Goal: Task Accomplishment & Management: Manage account settings

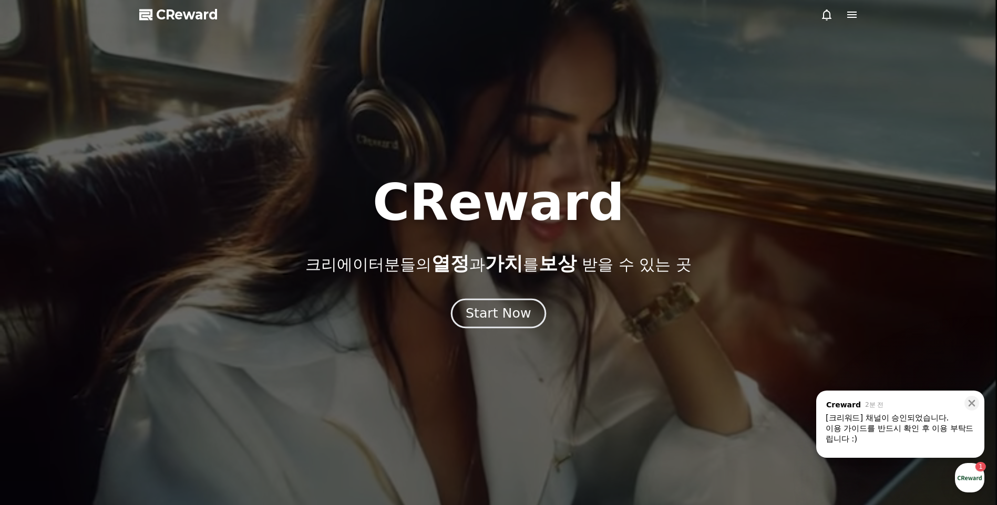
click at [484, 316] on div "Start Now" at bounding box center [497, 314] width 65 height 18
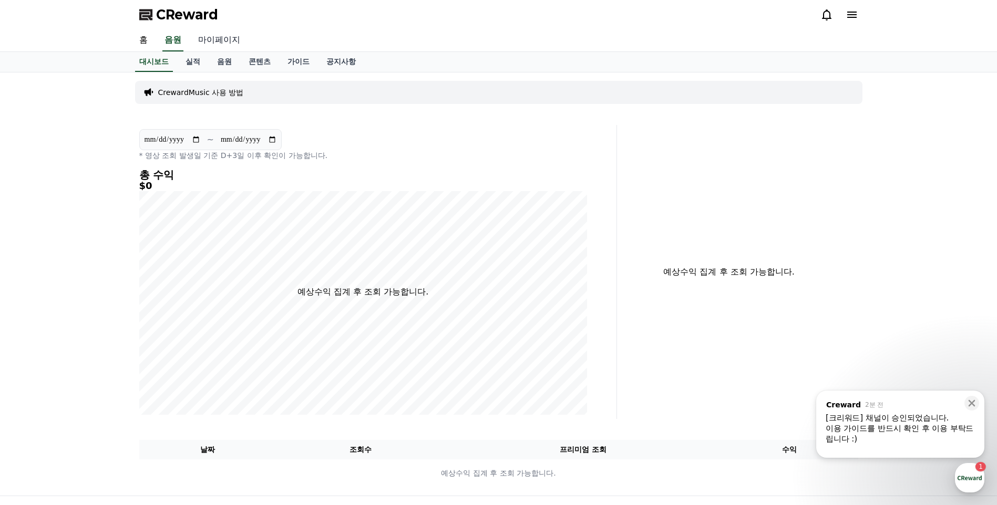
click at [222, 42] on link "마이페이지" at bounding box center [219, 40] width 59 height 22
select select "**********"
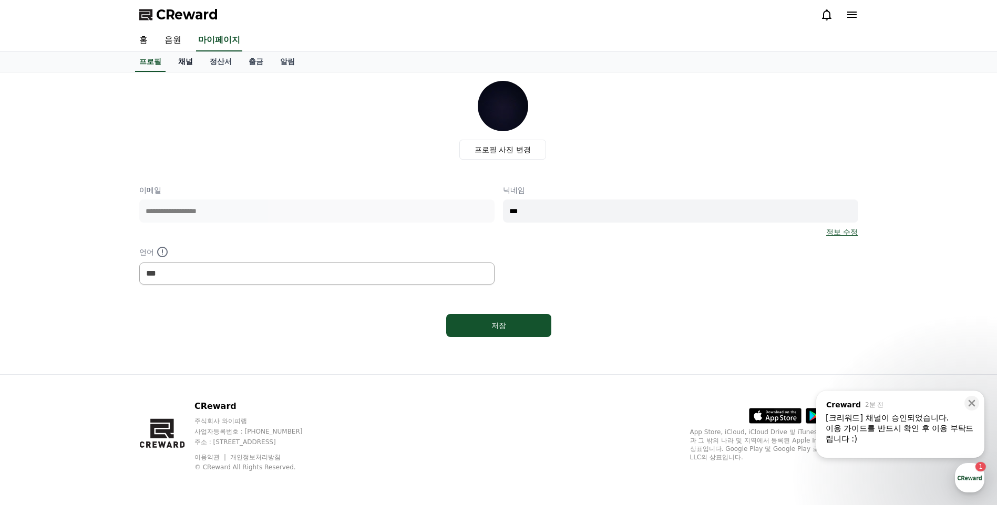
click at [195, 64] on link "채널" at bounding box center [186, 62] width 32 height 20
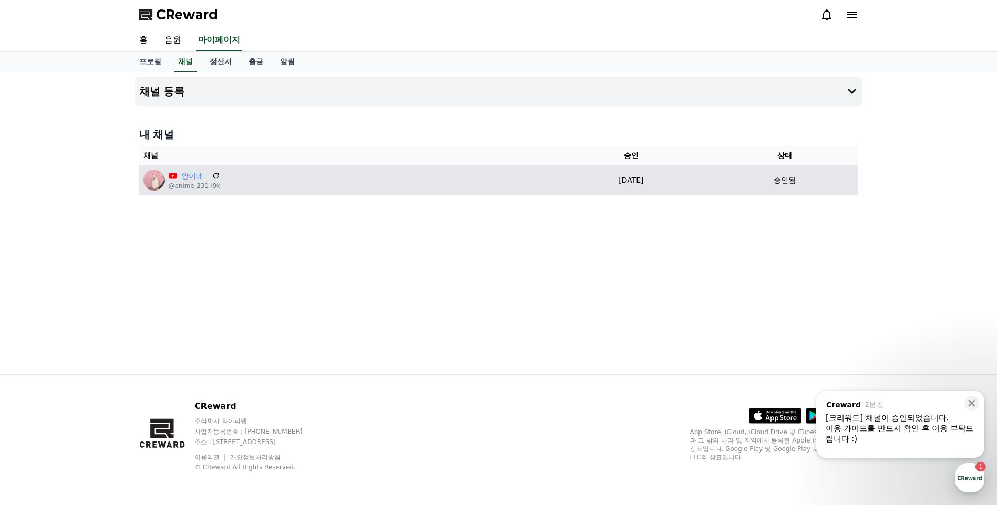
click at [681, 179] on p "[DATE]" at bounding box center [631, 180] width 152 height 11
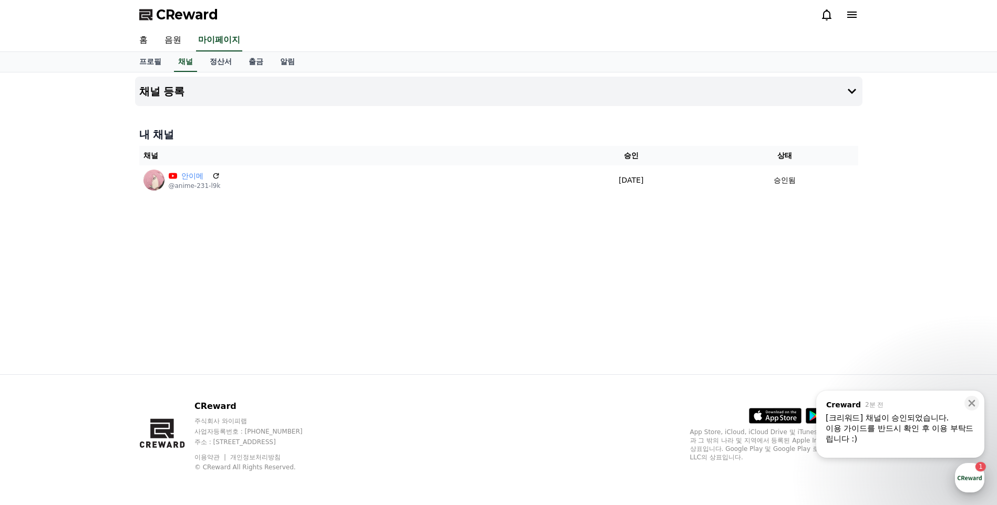
click at [683, 388] on div "button" at bounding box center [969, 477] width 29 height 29
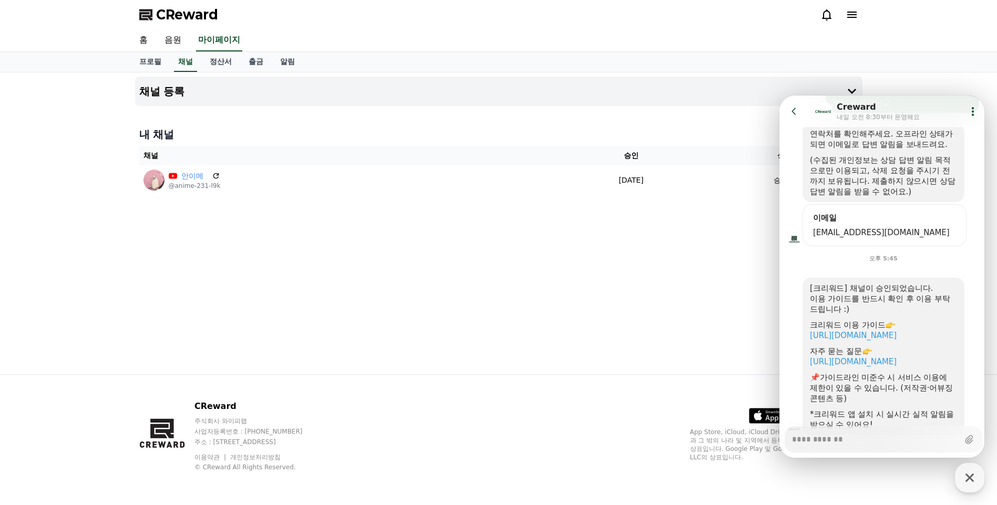
scroll to position [271, 0]
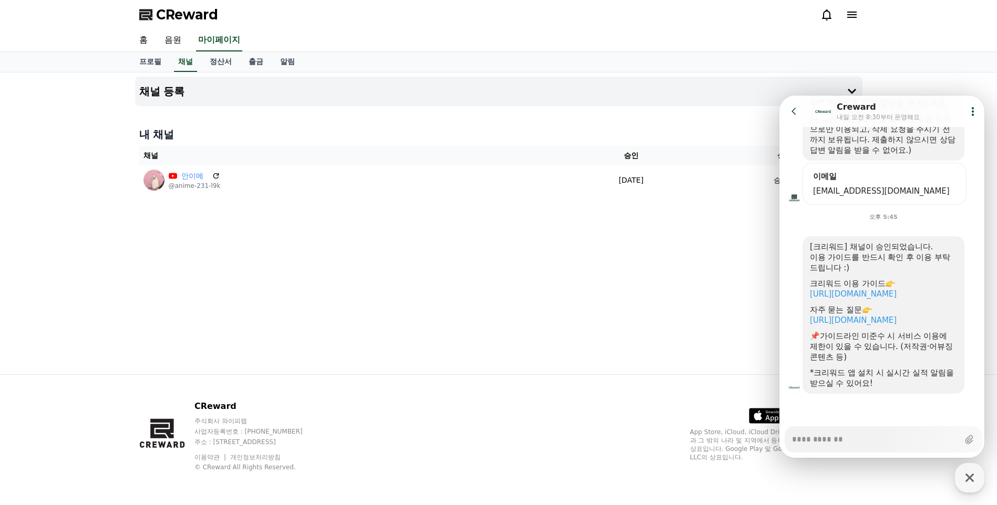
type textarea "*"
click at [402, 224] on div "채널 등록 내 채널 채널 승인 상태 안이메 @anime-231-l9k [DATE] 09-23 승인됨" at bounding box center [498, 223] width 735 height 302
click at [683, 115] on icon at bounding box center [794, 111] width 11 height 11
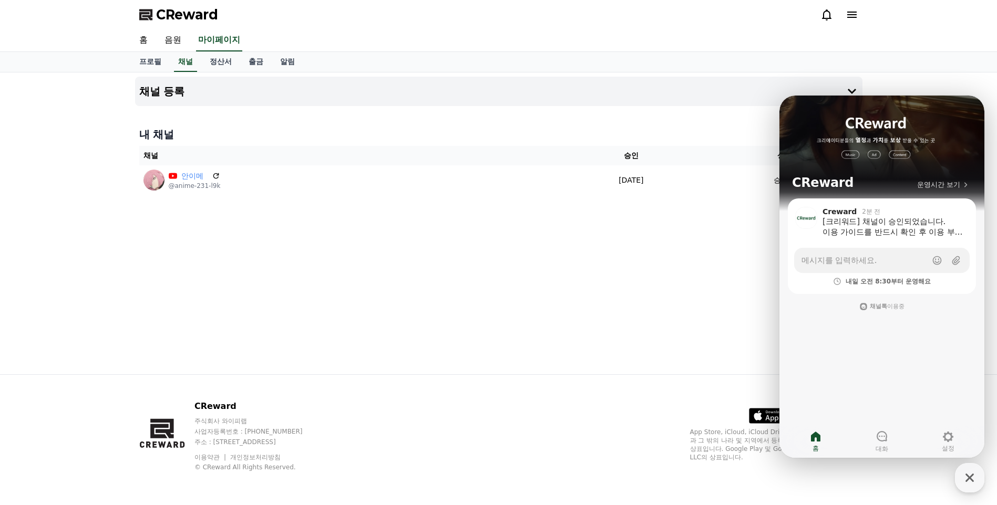
click at [439, 309] on div "채널 등록 내 채널 채널 승인 상태 안이메 @anime-231-l9k [DATE] 09-23 승인됨" at bounding box center [498, 223] width 735 height 302
click at [127, 36] on div "홈 음원 마이페이지" at bounding box center [498, 40] width 997 height 23
click at [133, 35] on link "홈" at bounding box center [143, 40] width 25 height 22
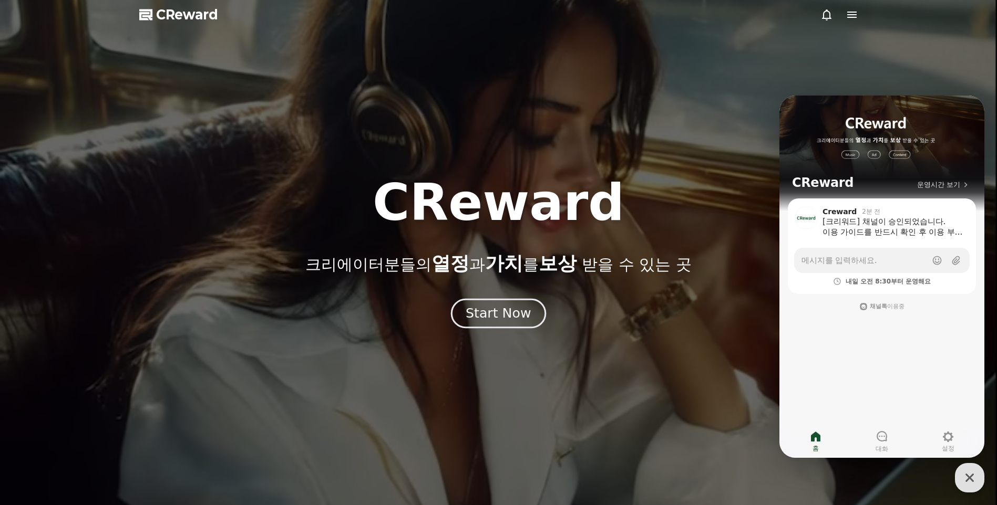
click at [484, 323] on button "Start Now" at bounding box center [498, 314] width 95 height 30
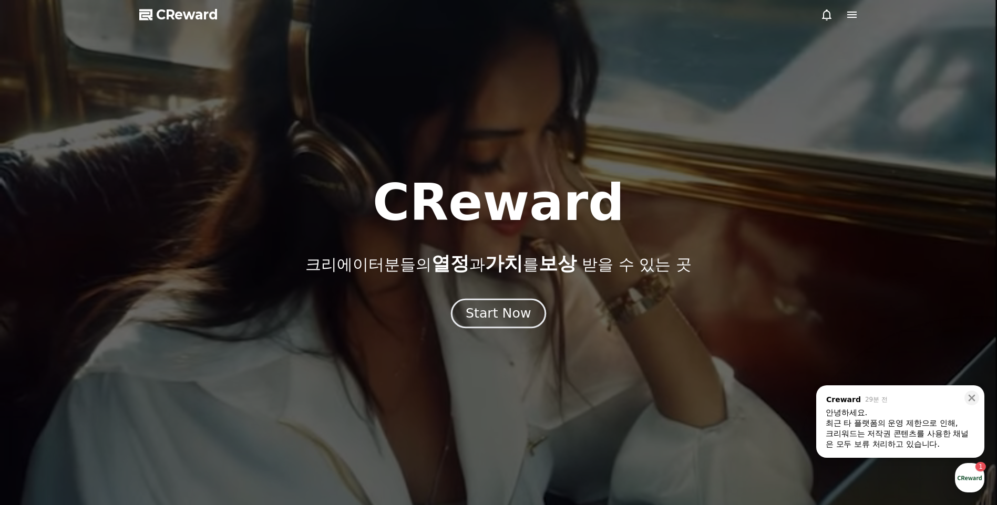
click at [525, 305] on div "Start Now" at bounding box center [497, 314] width 65 height 18
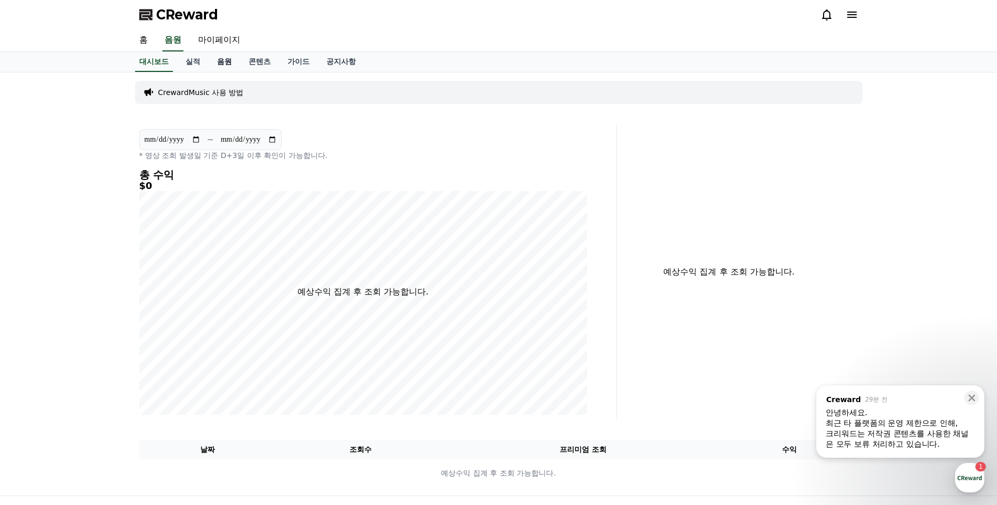
click at [237, 63] on link "음원" at bounding box center [225, 62] width 32 height 20
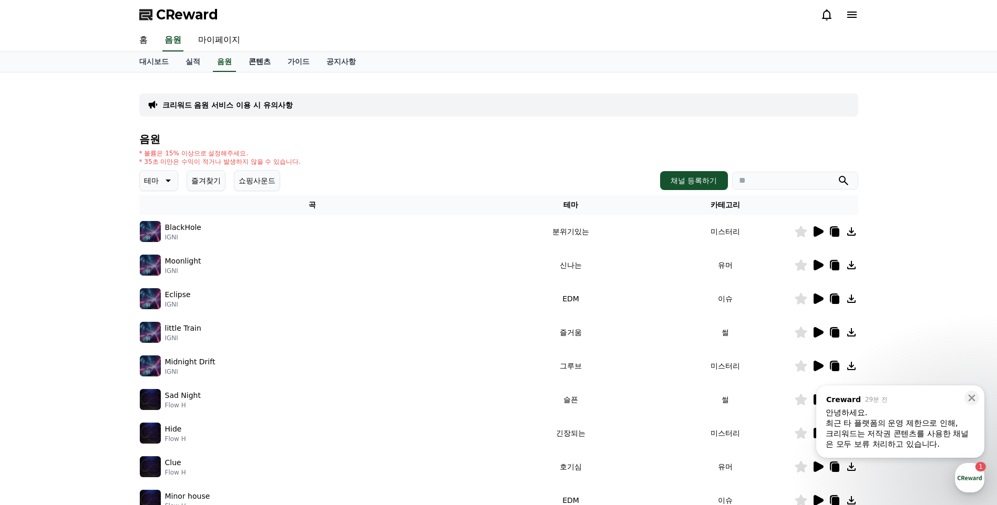
click at [255, 64] on link "콘텐츠" at bounding box center [259, 62] width 39 height 20
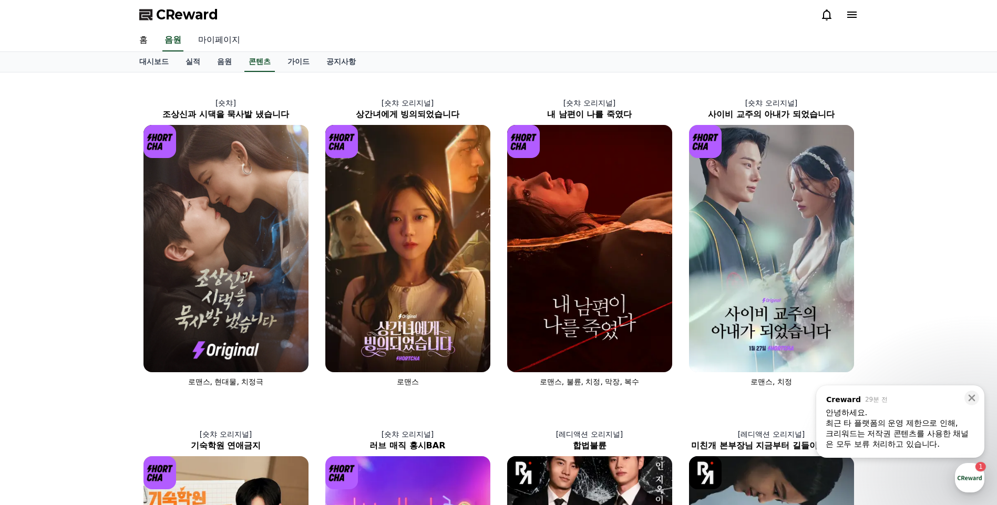
click at [204, 39] on link "마이페이지" at bounding box center [219, 40] width 59 height 22
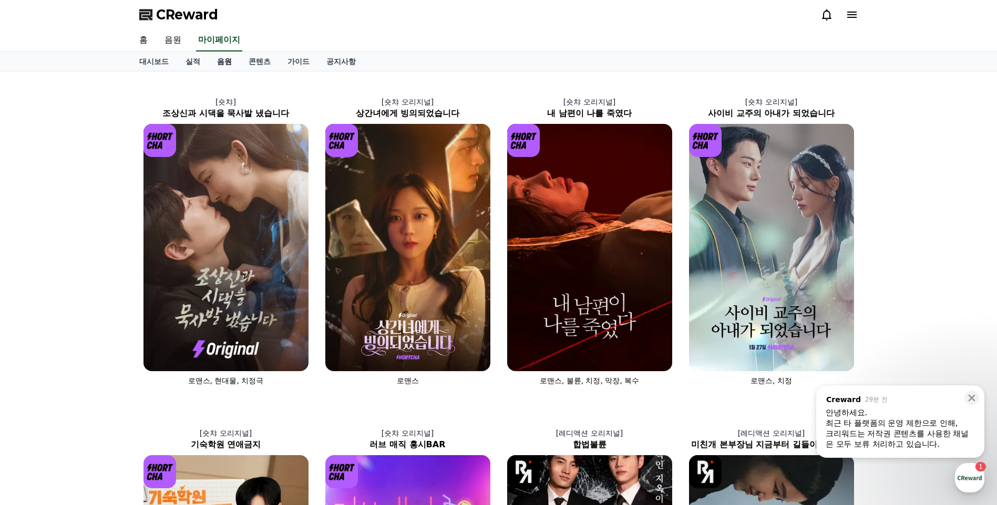
select select "**********"
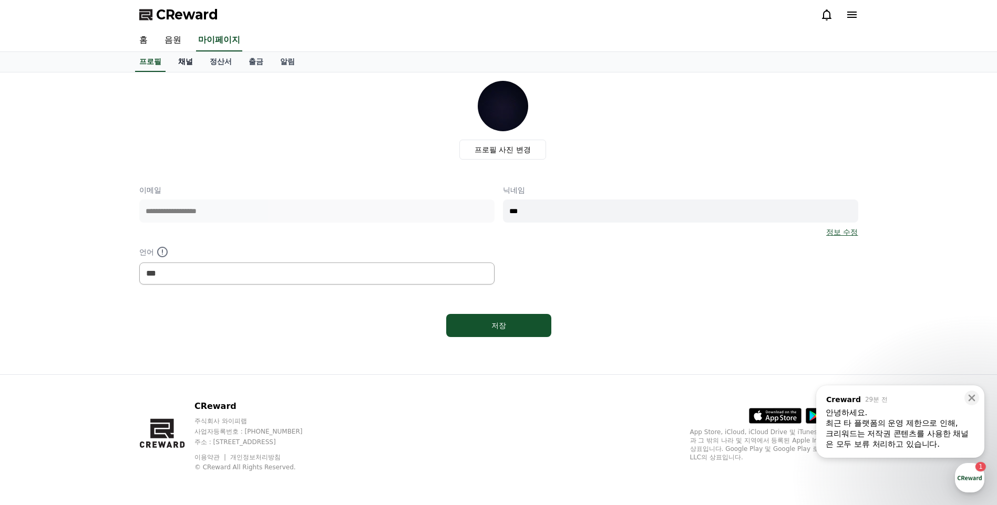
click at [195, 62] on link "채널" at bounding box center [186, 62] width 32 height 20
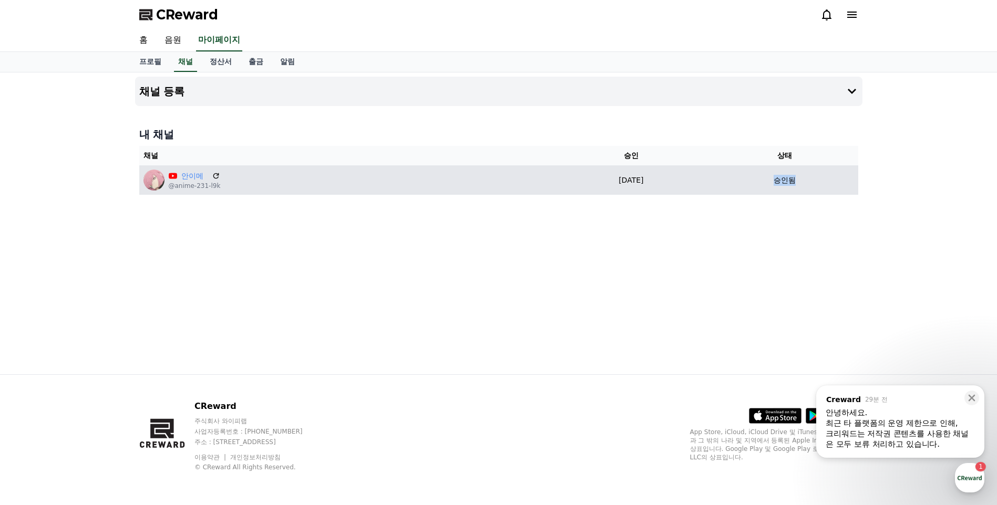
drag, startPoint x: 773, startPoint y: 182, endPoint x: 847, endPoint y: 190, distance: 74.0
click at [847, 190] on td "승인됨" at bounding box center [784, 179] width 147 height 29
drag, startPoint x: 847, startPoint y: 190, endPoint x: 765, endPoint y: 181, distance: 82.5
click at [765, 181] on div "승인됨" at bounding box center [784, 180] width 138 height 11
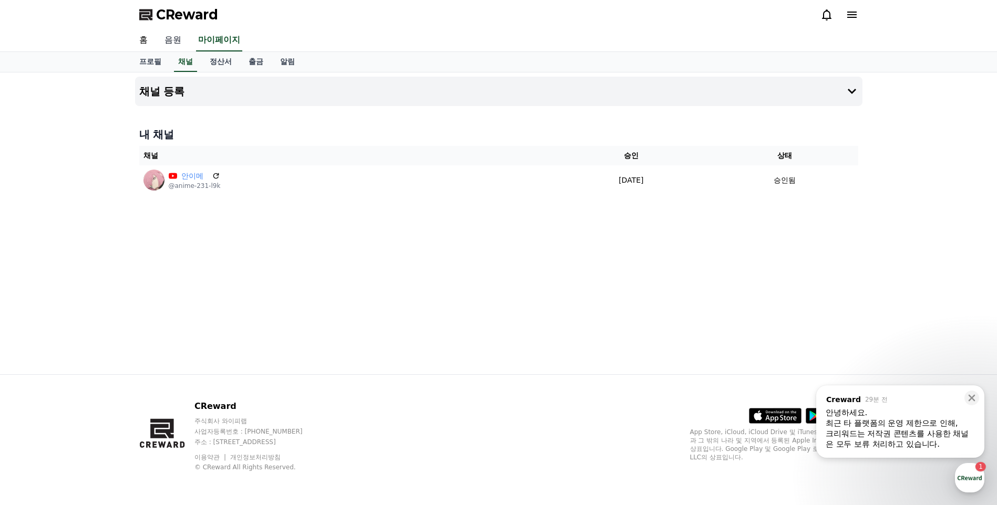
click at [169, 44] on link "음원" at bounding box center [173, 40] width 34 height 22
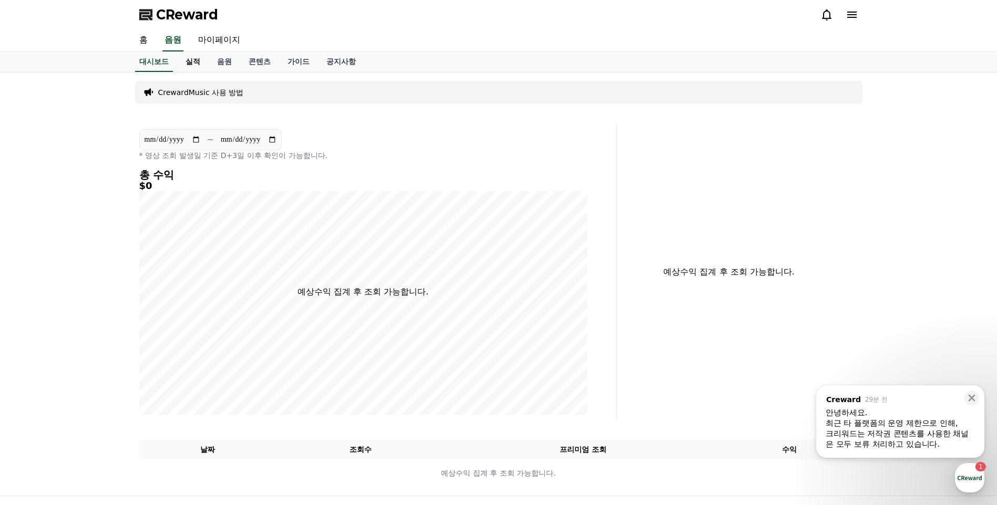
click at [189, 64] on link "실적" at bounding box center [193, 62] width 32 height 20
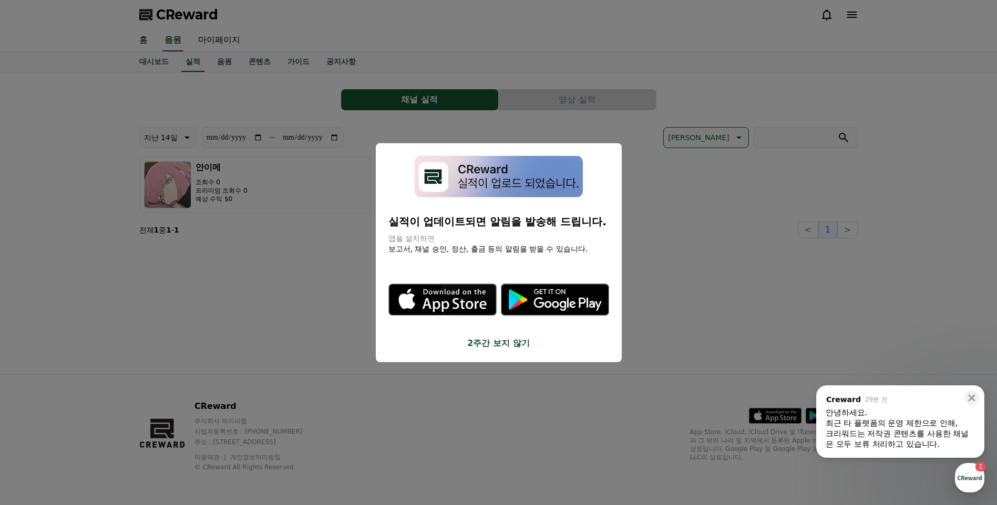
click at [783, 226] on button "close modal" at bounding box center [498, 252] width 997 height 505
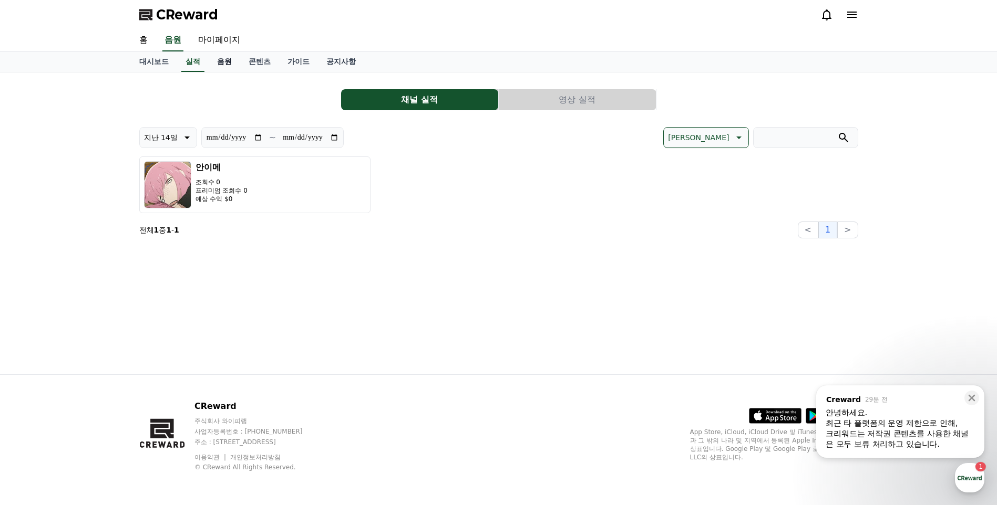
click at [221, 63] on link "음원" at bounding box center [225, 62] width 32 height 20
